Goal: Task Accomplishment & Management: Manage account settings

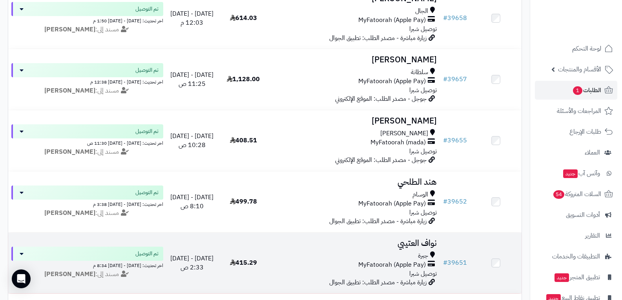
scroll to position [1099, 0]
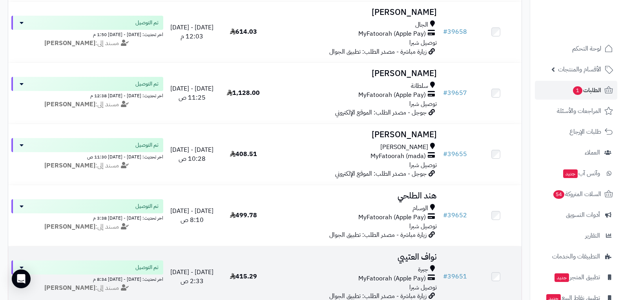
click at [396, 277] on span "MyFatoorah (Apple Pay)" at bounding box center [391, 278] width 67 height 9
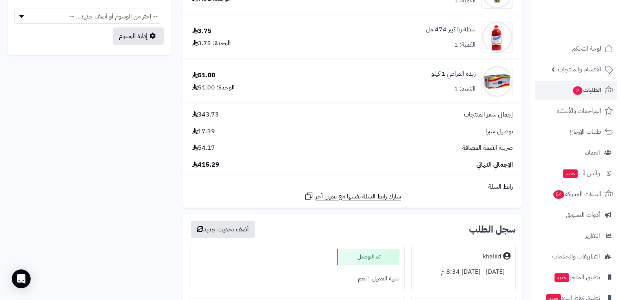
scroll to position [589, 0]
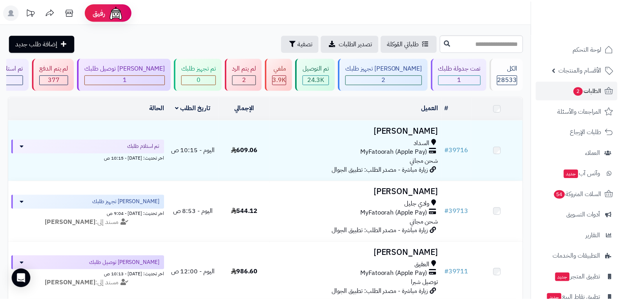
scroll to position [1160, 0]
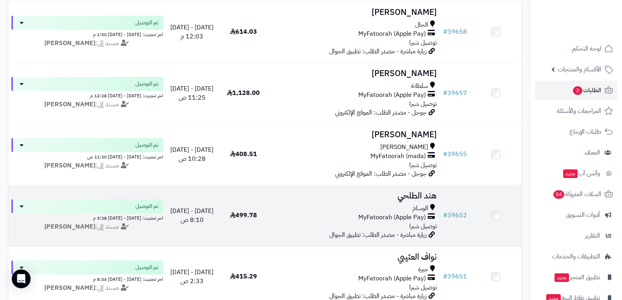
click at [352, 216] on div "MyFatoorah (Apple Pay)" at bounding box center [354, 217] width 165 height 9
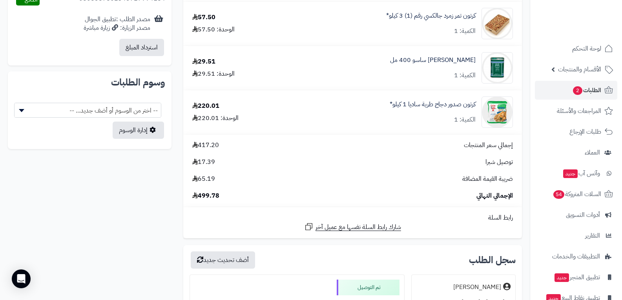
scroll to position [628, 0]
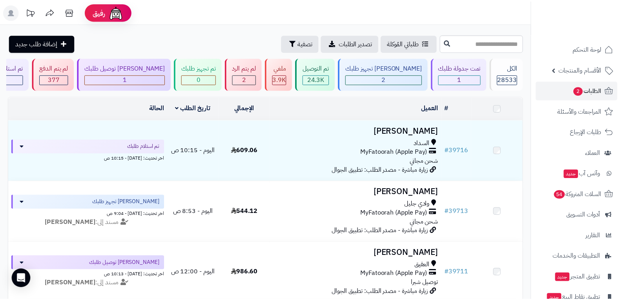
scroll to position [1160, 0]
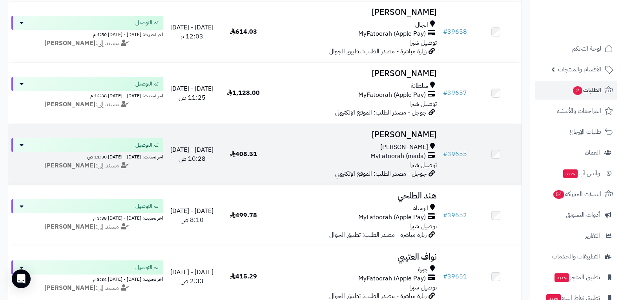
click at [399, 162] on div "السيل الصغير MyFatoorah (mada) توصيل شبرا" at bounding box center [354, 156] width 165 height 27
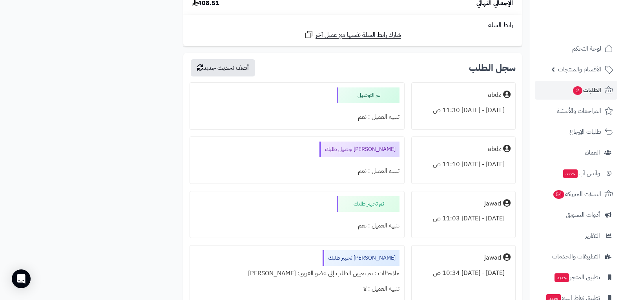
scroll to position [1216, 0]
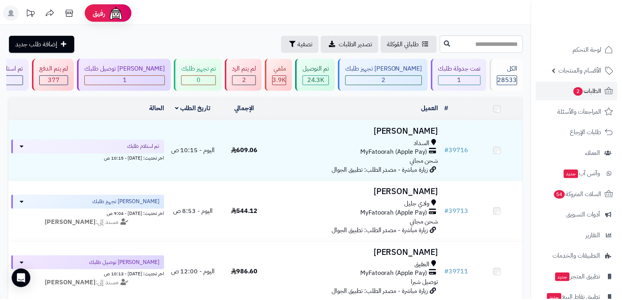
scroll to position [1160, 0]
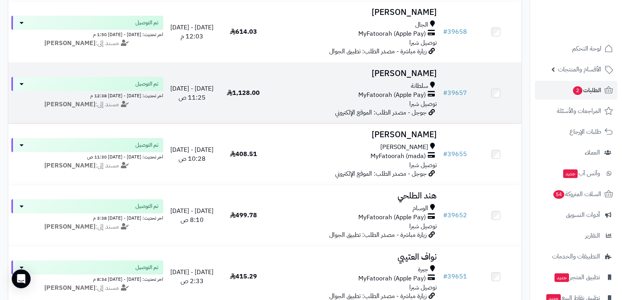
click at [383, 95] on span "MyFatoorah (Apple Pay)" at bounding box center [391, 95] width 67 height 9
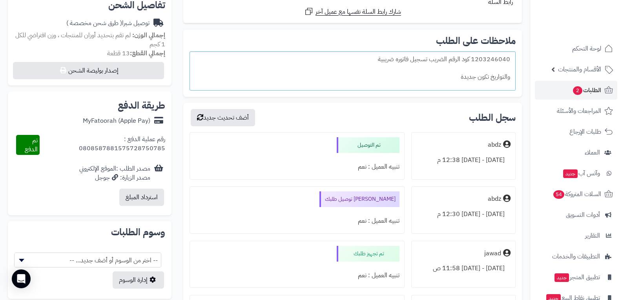
scroll to position [275, 0]
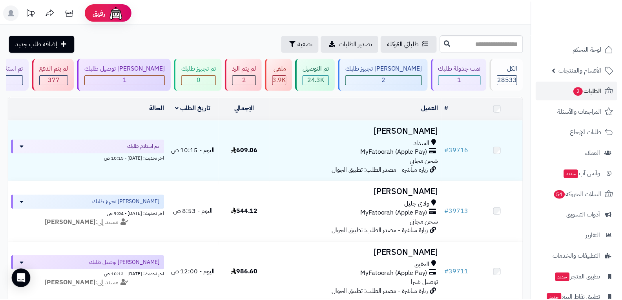
scroll to position [1099, 0]
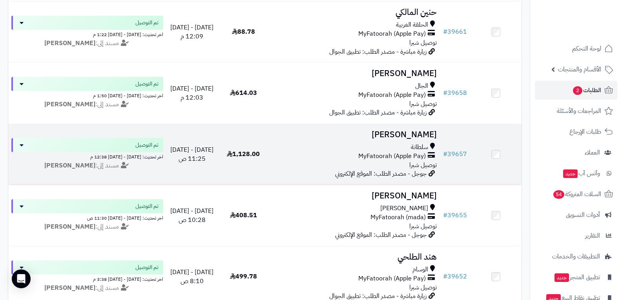
click at [394, 153] on span "MyFatoorah (Apple Pay)" at bounding box center [391, 156] width 67 height 9
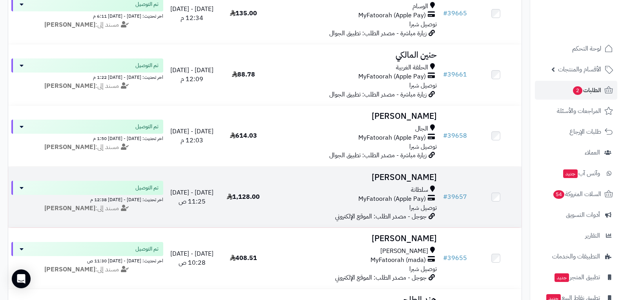
scroll to position [1042, 0]
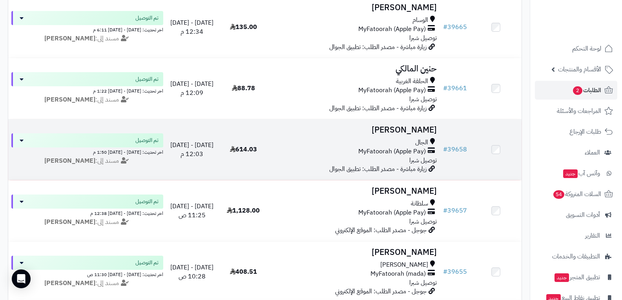
click at [420, 148] on span "MyFatoorah (Apple Pay)" at bounding box center [391, 151] width 67 height 9
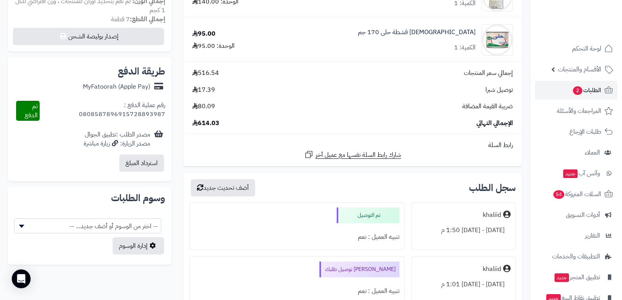
scroll to position [353, 0]
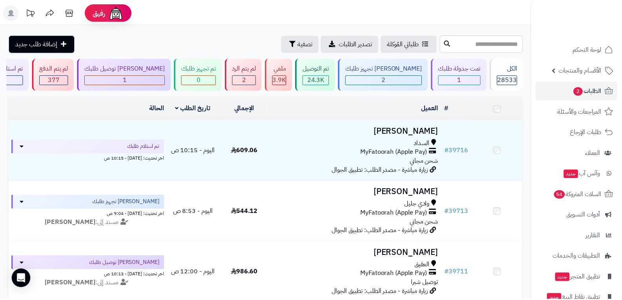
scroll to position [1042, 0]
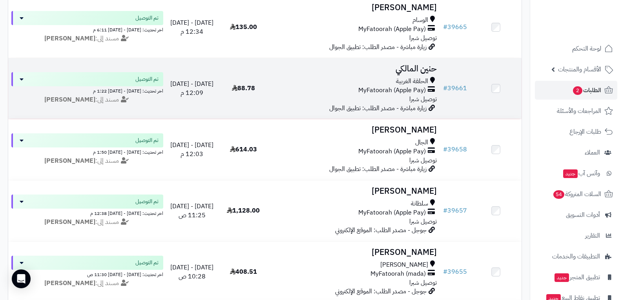
click at [368, 86] on span "MyFatoorah (Apple Pay)" at bounding box center [391, 90] width 67 height 9
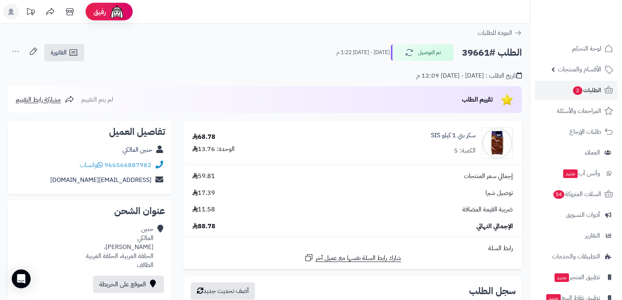
scroll to position [157, 0]
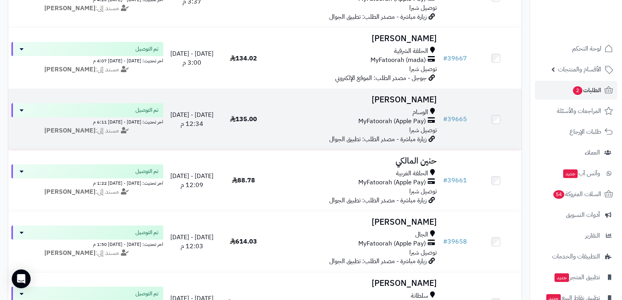
scroll to position [964, 0]
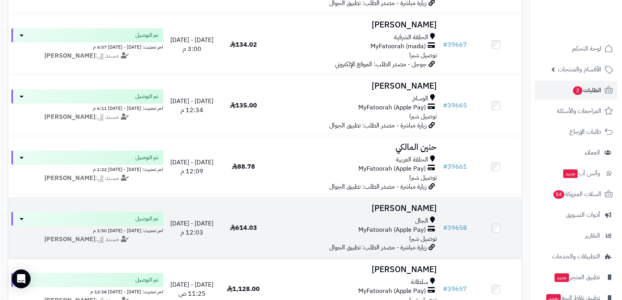
click at [396, 230] on span "MyFatoorah (Apple Pay)" at bounding box center [391, 230] width 67 height 9
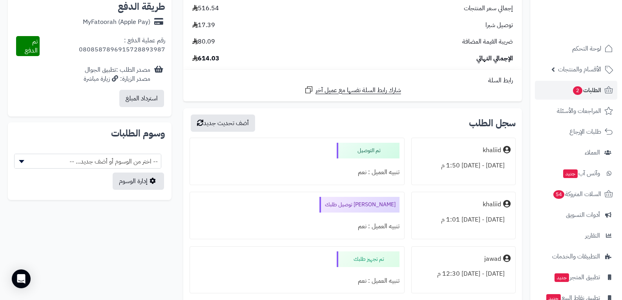
scroll to position [392, 0]
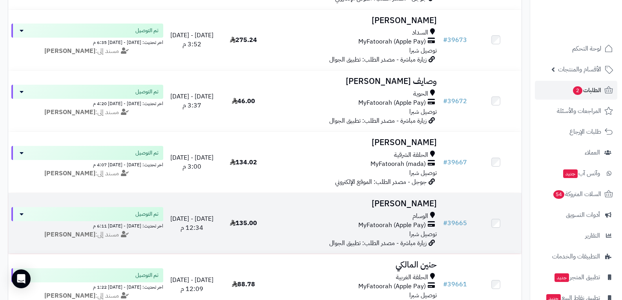
scroll to position [807, 0]
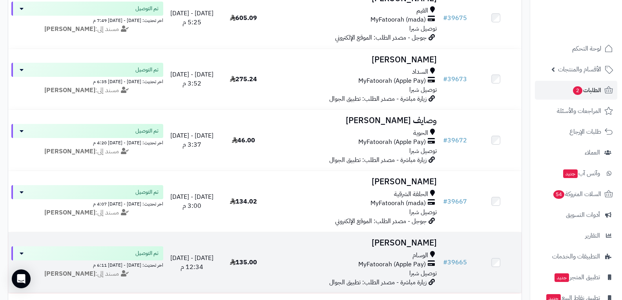
click at [380, 264] on span "MyFatoorah (Apple Pay)" at bounding box center [391, 264] width 67 height 9
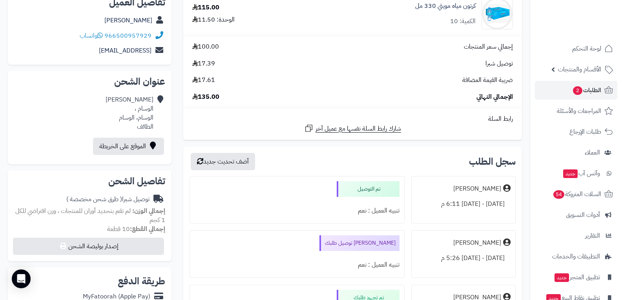
scroll to position [157, 0]
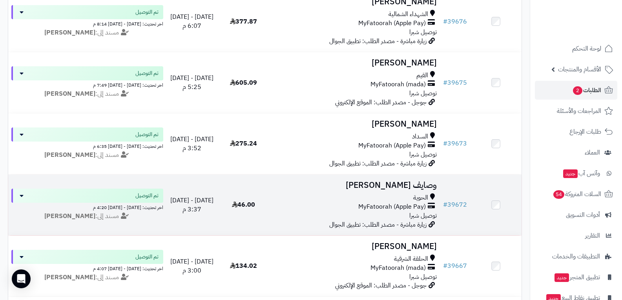
scroll to position [728, 0]
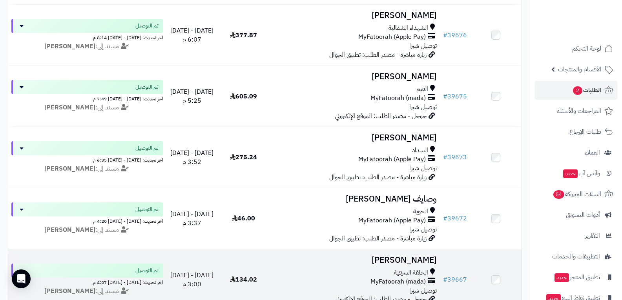
click at [401, 278] on span "MyFatoorah (mada)" at bounding box center [397, 281] width 55 height 9
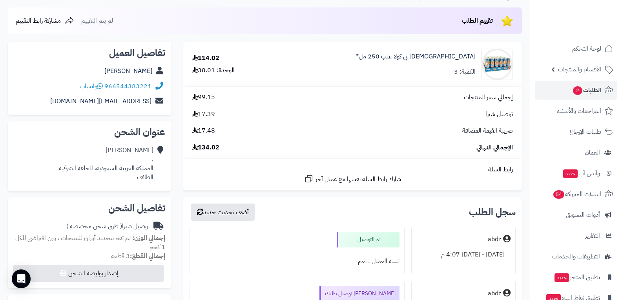
scroll to position [78, 0]
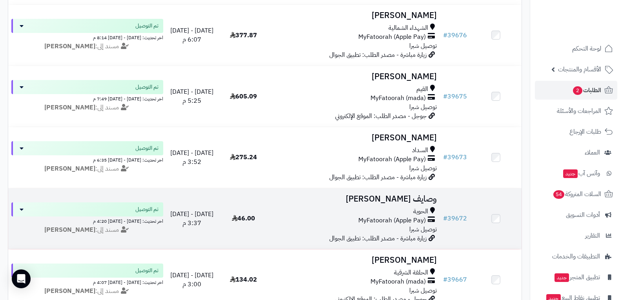
scroll to position [689, 0]
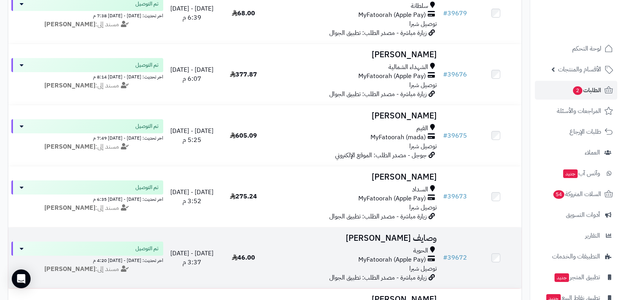
click at [411, 264] on span "توصيل شبرا" at bounding box center [422, 268] width 27 height 9
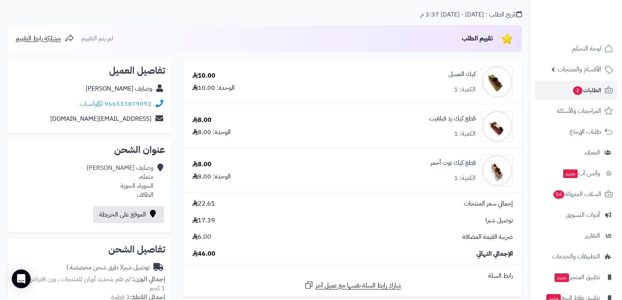
scroll to position [157, 0]
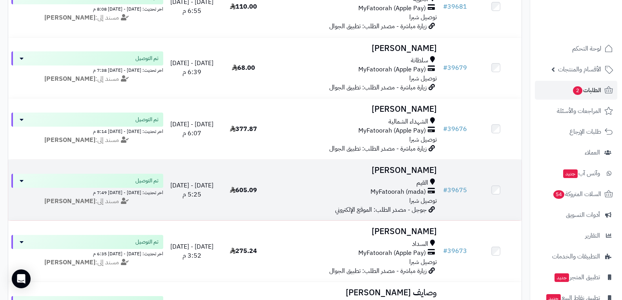
scroll to position [611, 0]
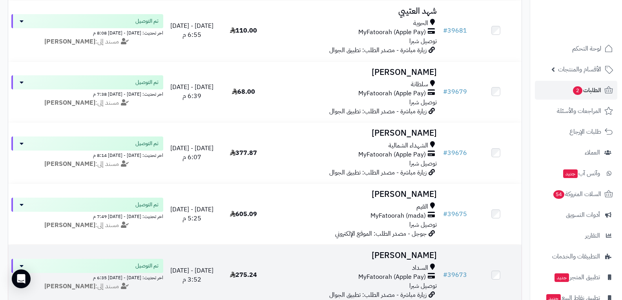
click at [403, 273] on span "MyFatoorah (Apple Pay)" at bounding box center [391, 277] width 67 height 9
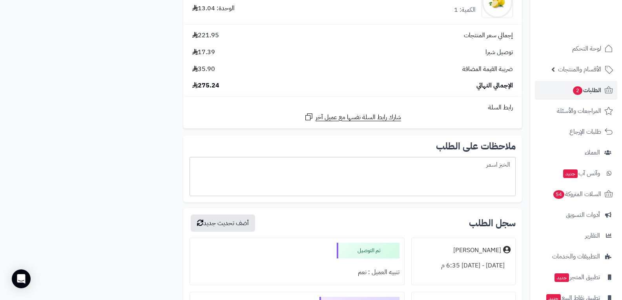
scroll to position [1059, 0]
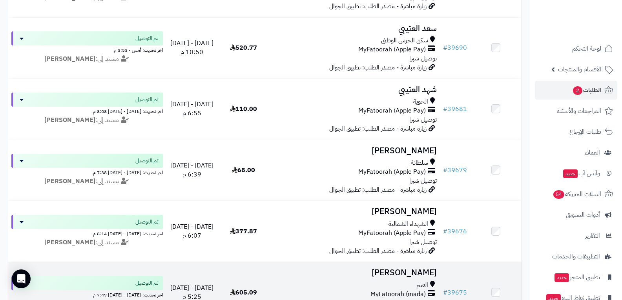
scroll to position [571, 0]
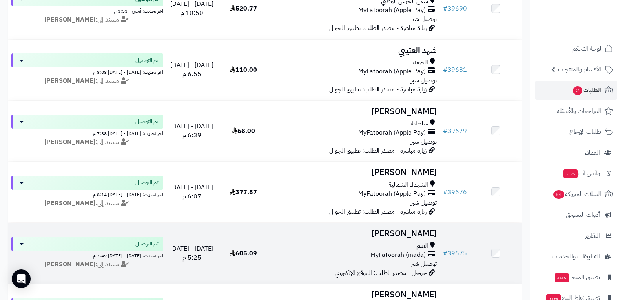
click at [397, 252] on span "MyFatoorah (mada)" at bounding box center [397, 255] width 55 height 9
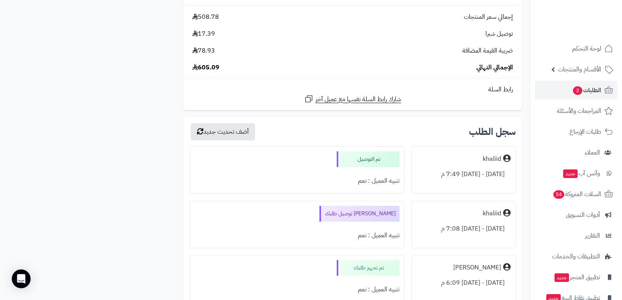
scroll to position [1687, 0]
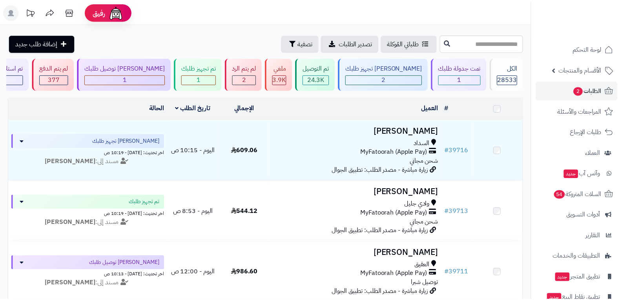
scroll to position [571, 0]
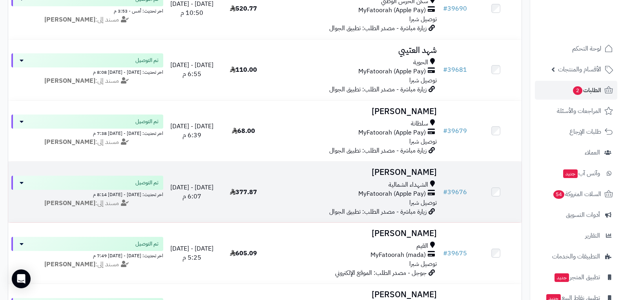
click at [424, 202] on span "توصيل شبرا" at bounding box center [422, 202] width 27 height 9
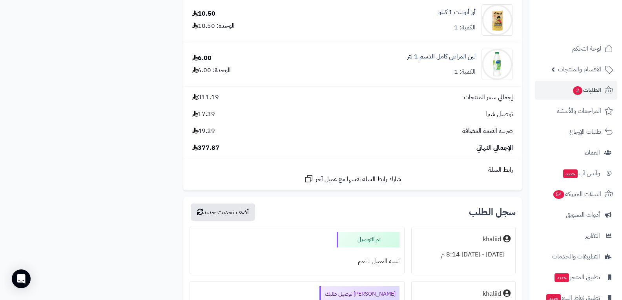
scroll to position [1256, 0]
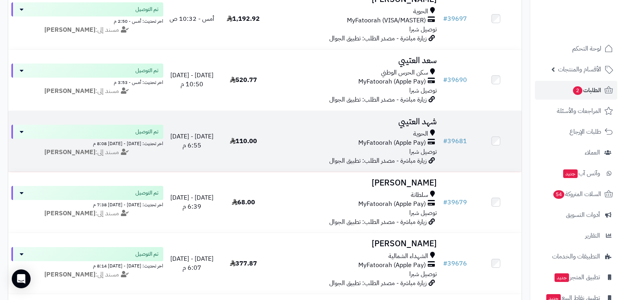
scroll to position [493, 0]
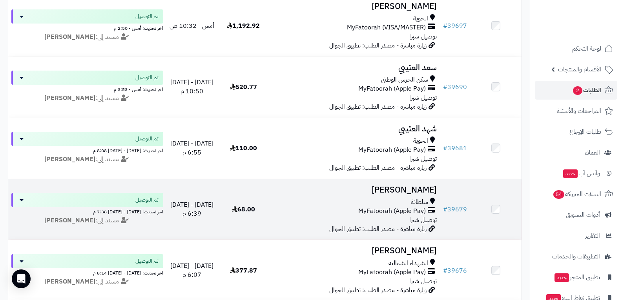
click at [399, 208] on span "MyFatoorah (Apple Pay)" at bounding box center [391, 211] width 67 height 9
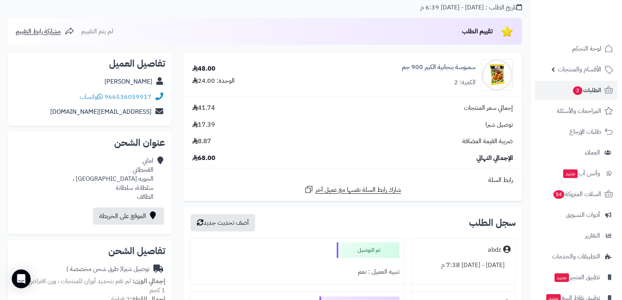
scroll to position [196, 0]
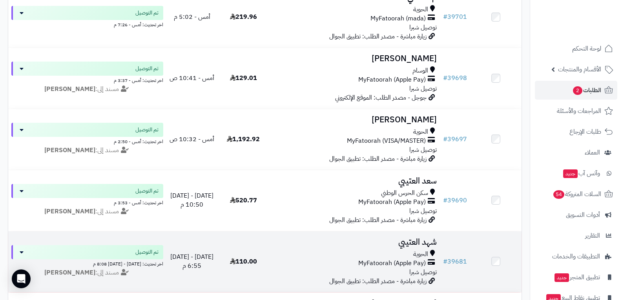
scroll to position [375, 0]
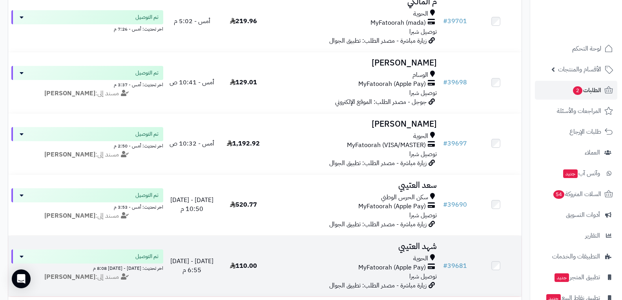
click at [377, 268] on span "MyFatoorah (Apple Pay)" at bounding box center [391, 267] width 67 height 9
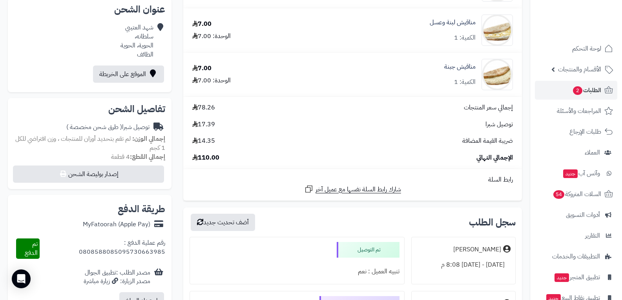
scroll to position [275, 0]
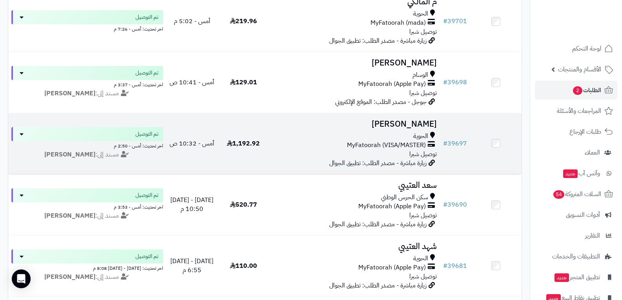
scroll to position [336, 0]
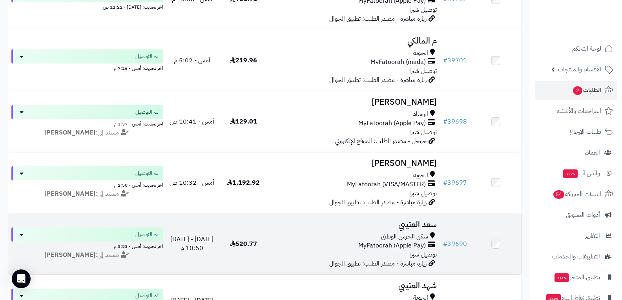
click at [388, 242] on span "MyFatoorah (Apple Pay)" at bounding box center [391, 245] width 67 height 9
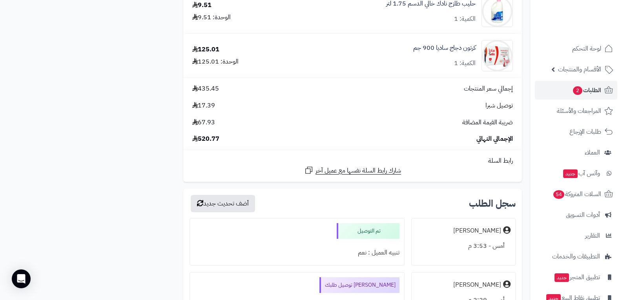
scroll to position [1491, 0]
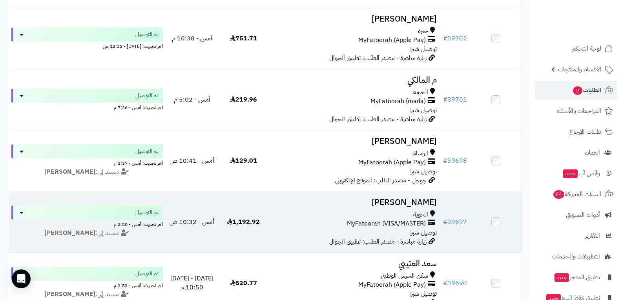
scroll to position [257, 0]
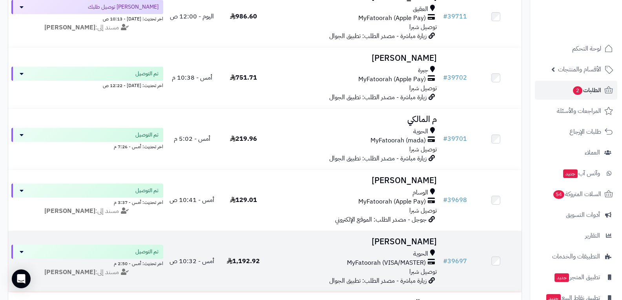
click at [385, 259] on span "MyFatoorah (VISA/MASTER)" at bounding box center [386, 263] width 79 height 9
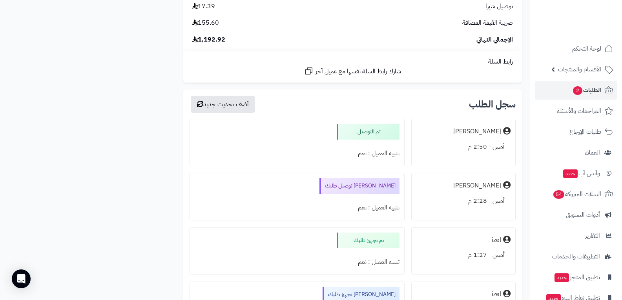
scroll to position [2040, 0]
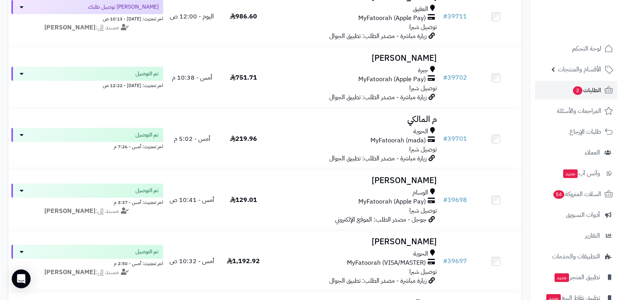
scroll to position [257, 0]
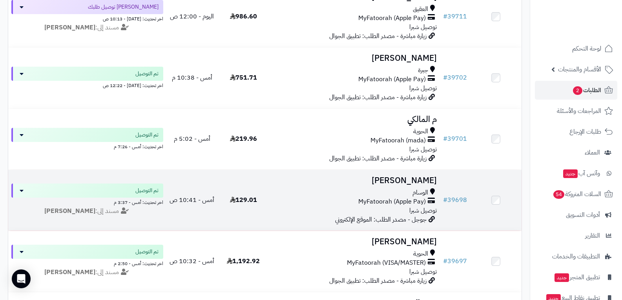
click at [401, 207] on div "الوسام MyFatoorah (Apple Pay) توصيل شبرا" at bounding box center [354, 201] width 165 height 27
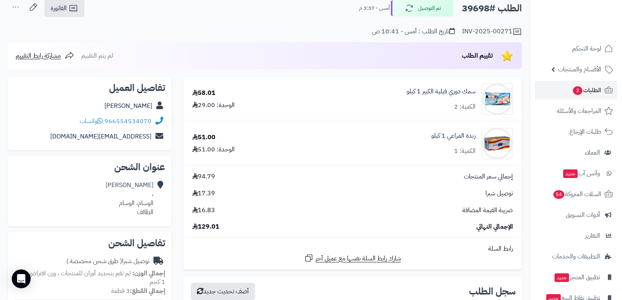
scroll to position [157, 0]
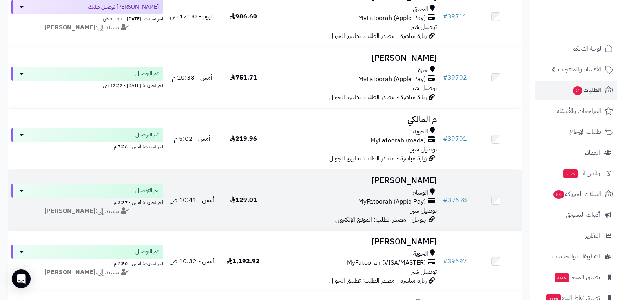
scroll to position [179, 0]
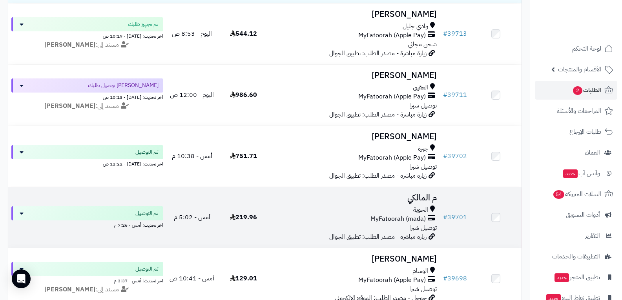
click at [350, 216] on div "MyFatoorah (mada)" at bounding box center [354, 219] width 165 height 9
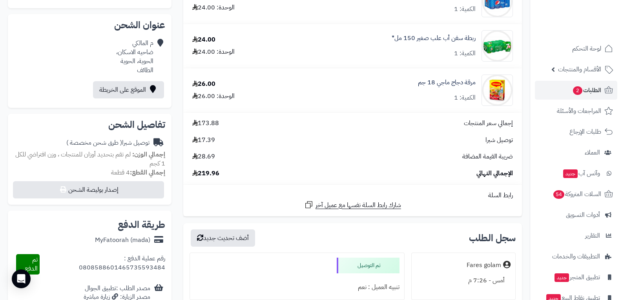
scroll to position [235, 0]
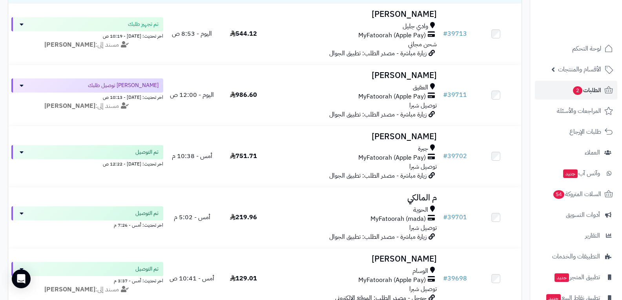
scroll to position [179, 0]
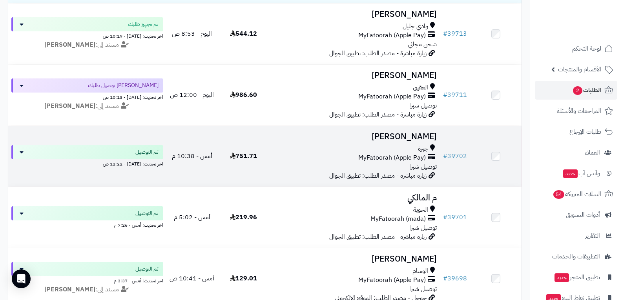
click at [299, 157] on div "MyFatoorah (Apple Pay)" at bounding box center [354, 157] width 165 height 9
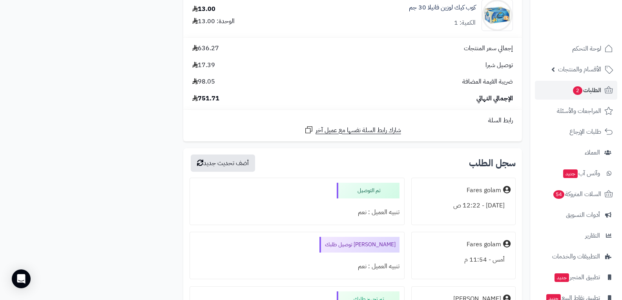
scroll to position [1373, 0]
